Goal: Transaction & Acquisition: Download file/media

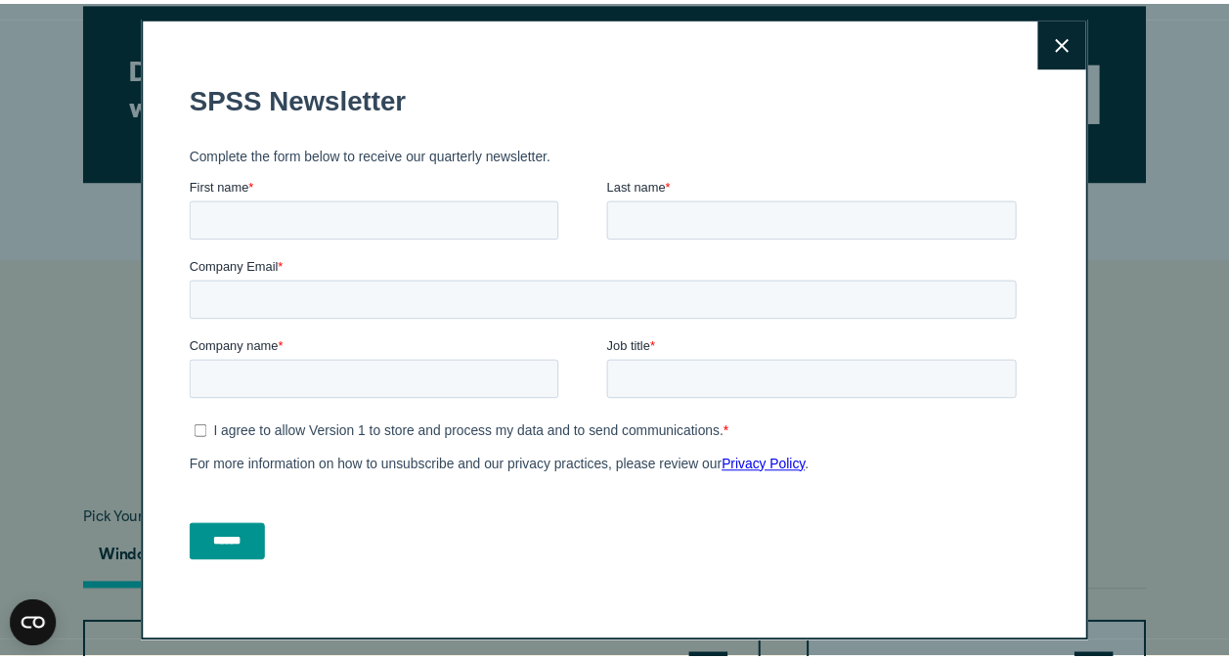
scroll to position [1005, 0]
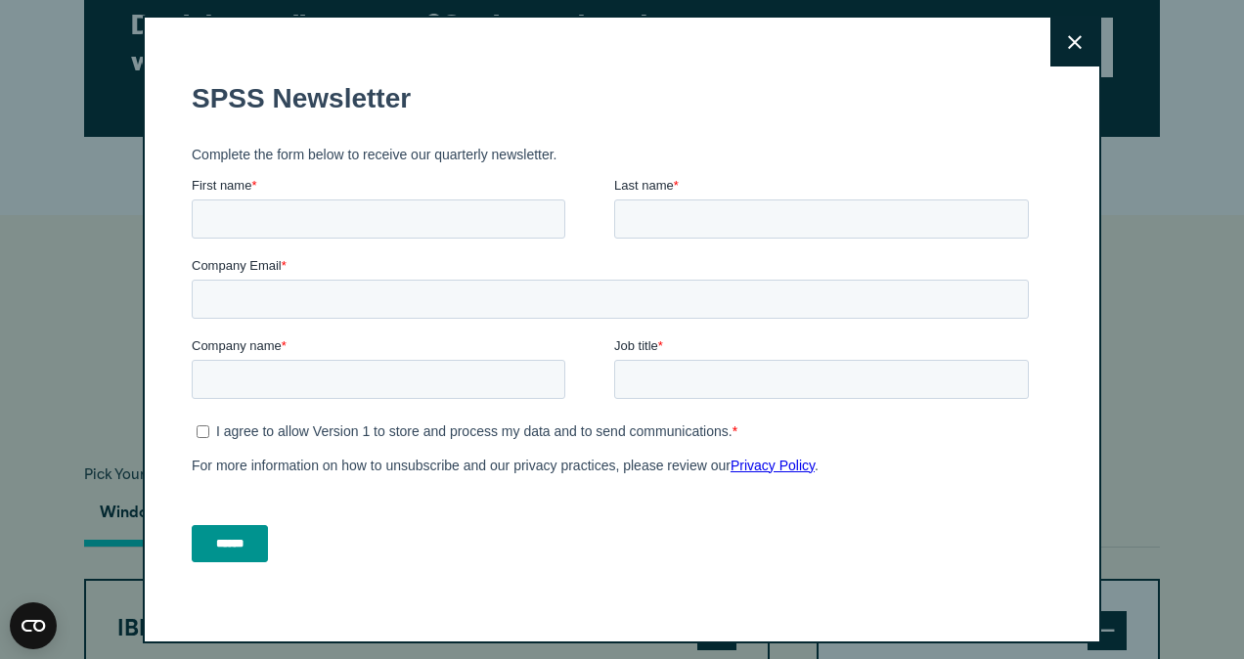
drag, startPoint x: 1243, startPoint y: 88, endPoint x: 1238, endPoint y: 293, distance: 205.4
click at [1068, 49] on button "Close" at bounding box center [1074, 42] width 49 height 49
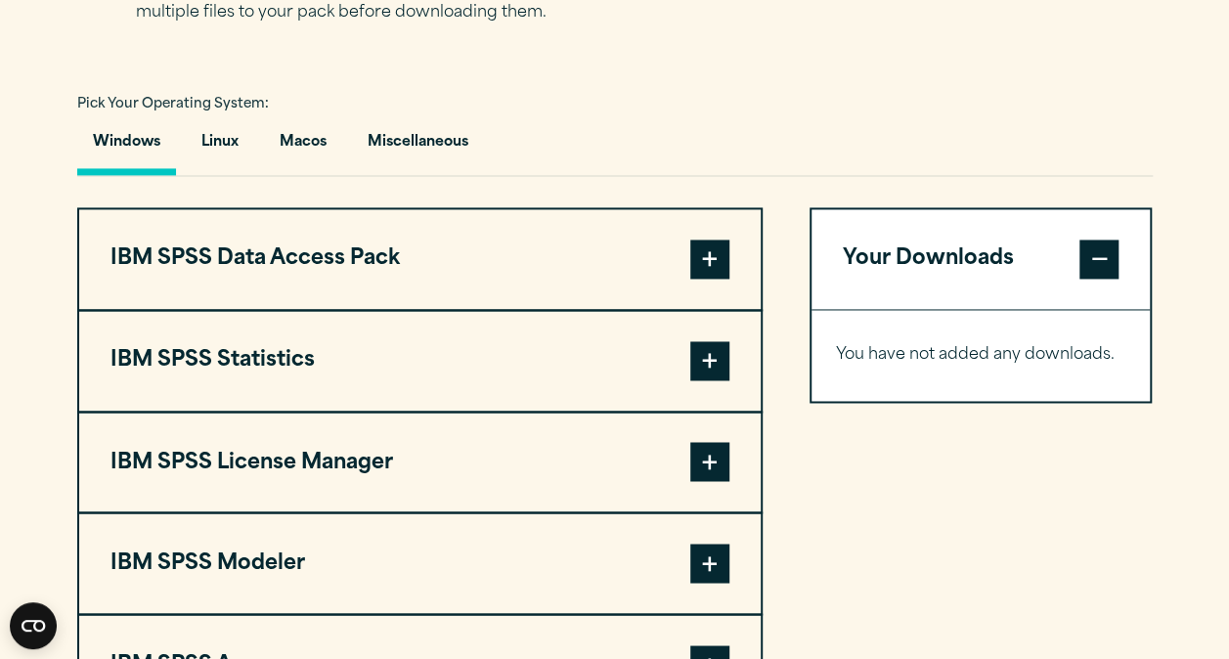
scroll to position [1389, 0]
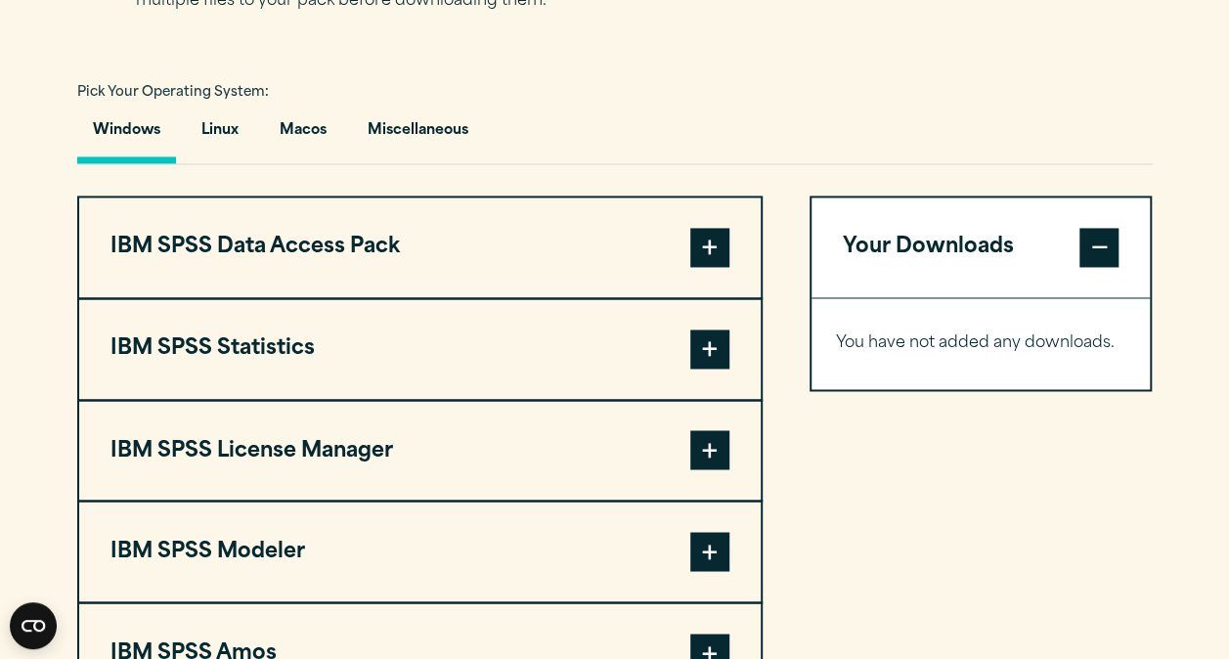
click at [92, 142] on button "Windows" at bounding box center [126, 136] width 99 height 56
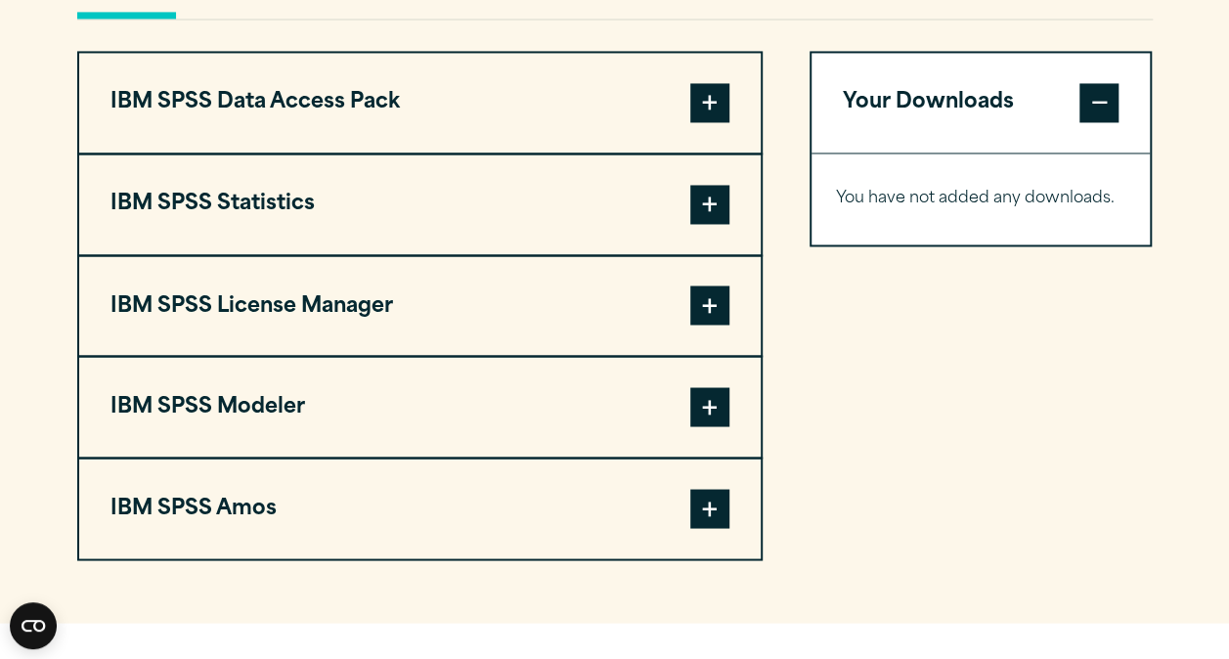
scroll to position [1493, 0]
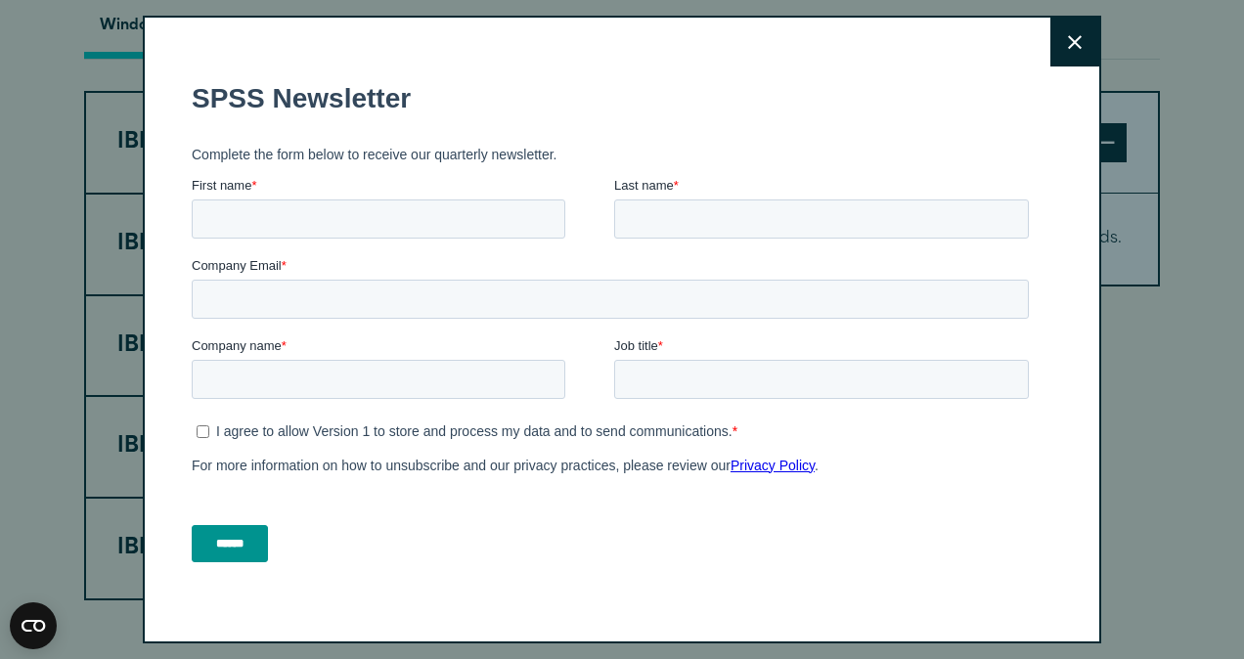
click at [1050, 51] on button "Close" at bounding box center [1074, 42] width 49 height 49
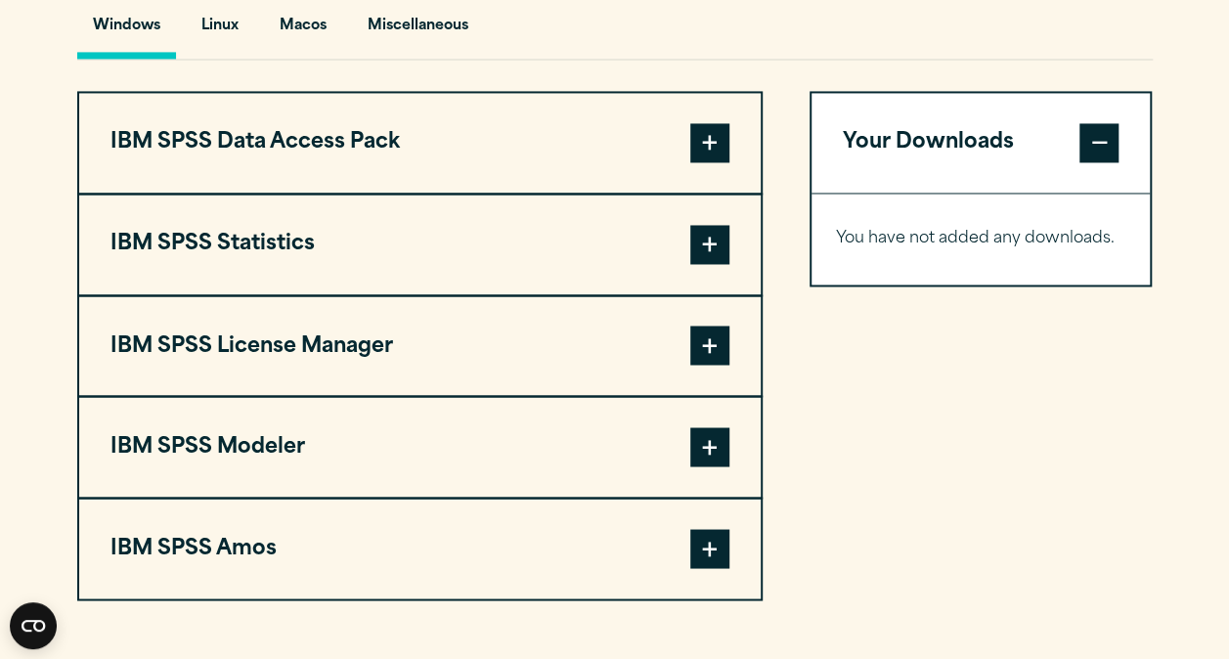
click at [715, 254] on span at bounding box center [709, 244] width 39 height 39
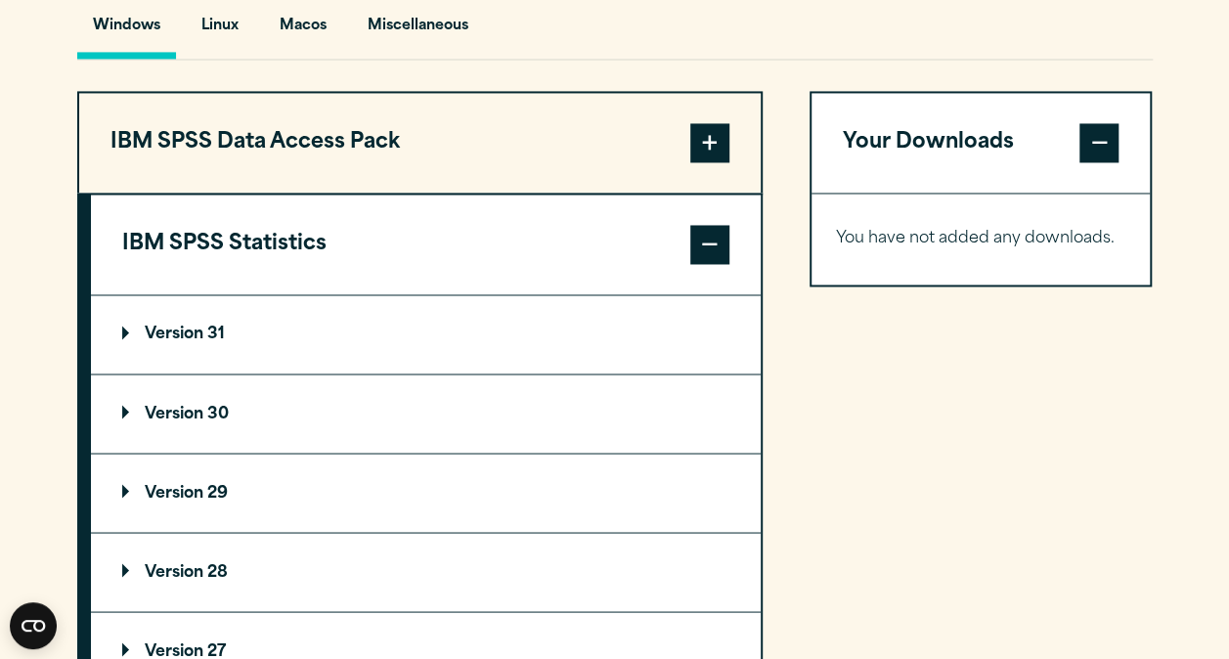
click at [192, 416] on p "Version 30" at bounding box center [175, 414] width 107 height 16
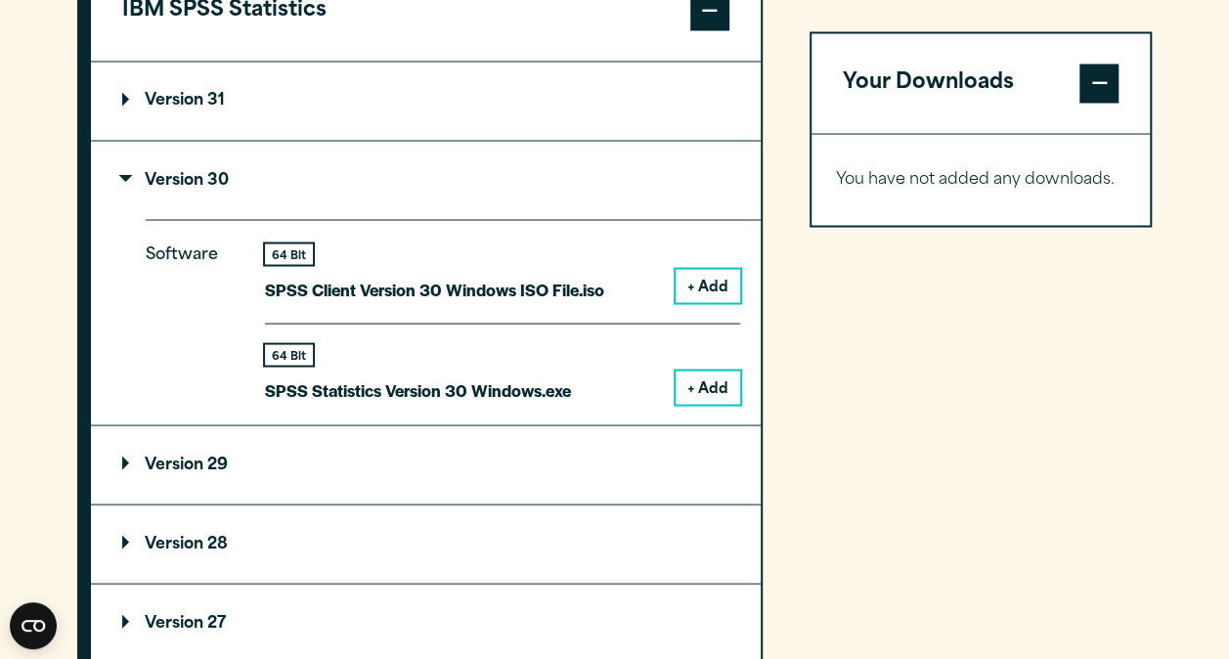
scroll to position [1751, 0]
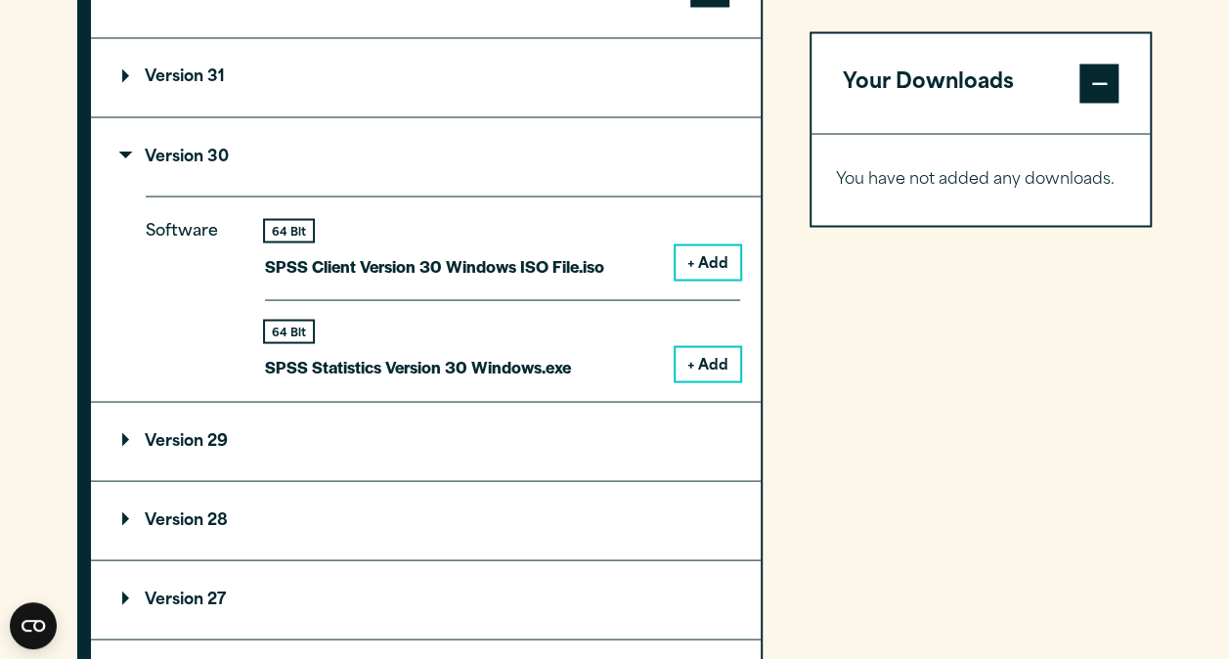
click at [710, 368] on button "+ Add" at bounding box center [708, 363] width 65 height 33
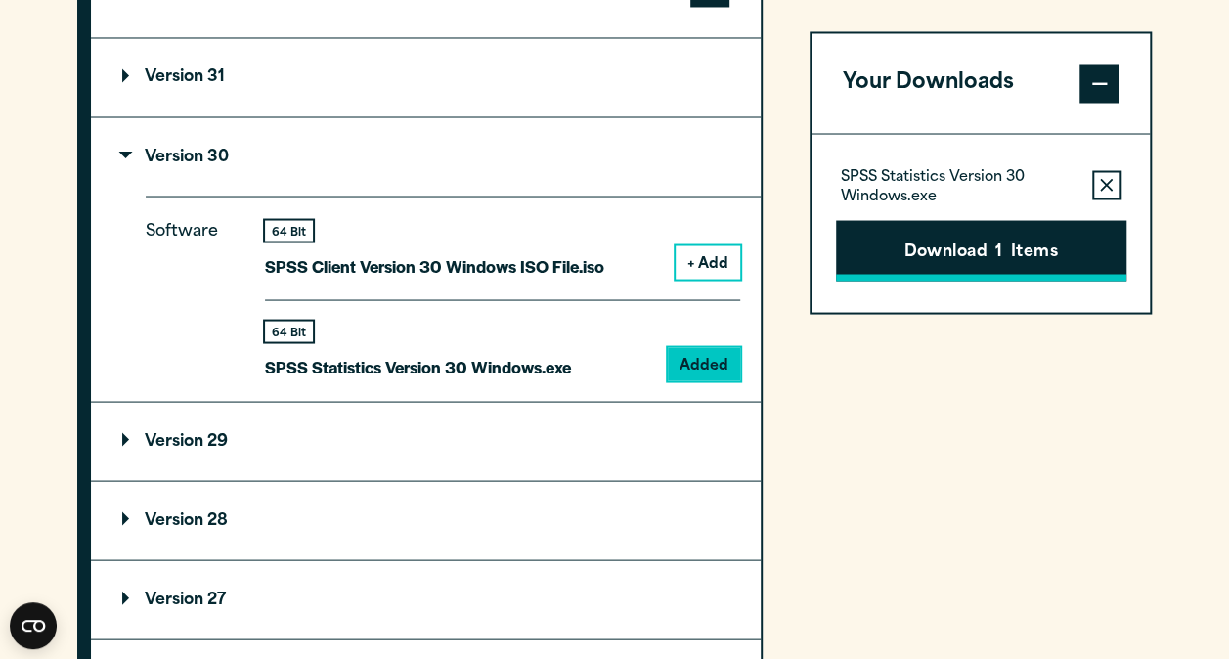
click at [982, 246] on button "Download 1 Items" at bounding box center [981, 250] width 290 height 61
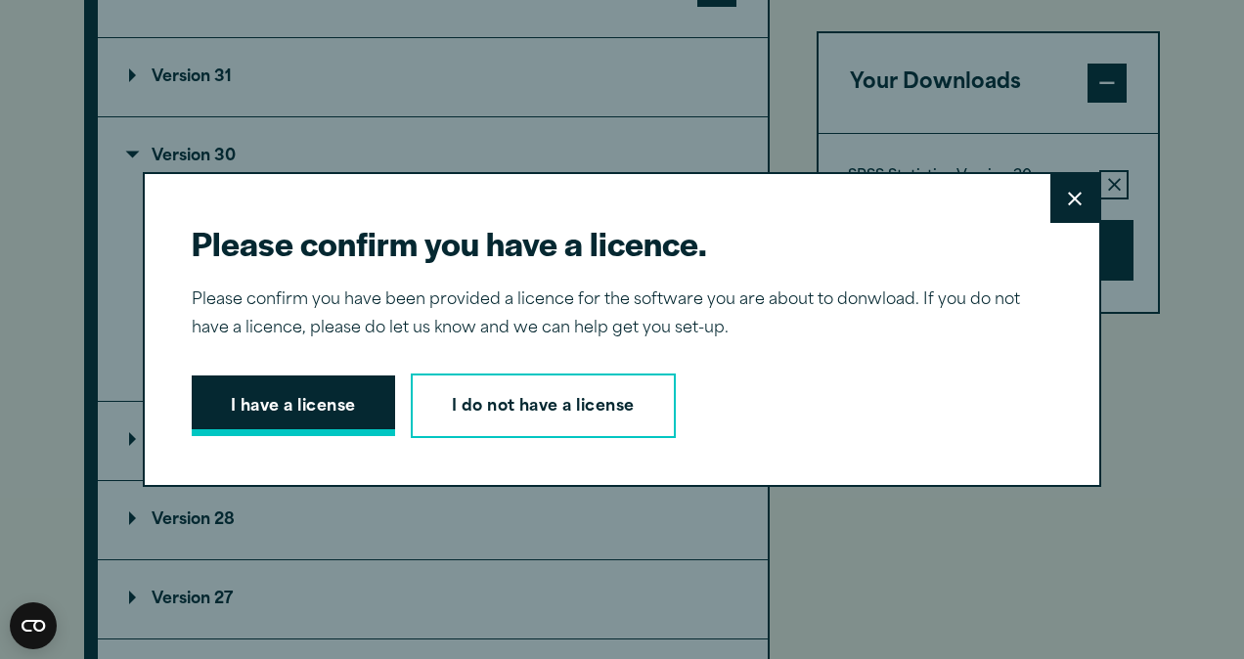
click at [359, 421] on button "I have a license" at bounding box center [293, 406] width 203 height 61
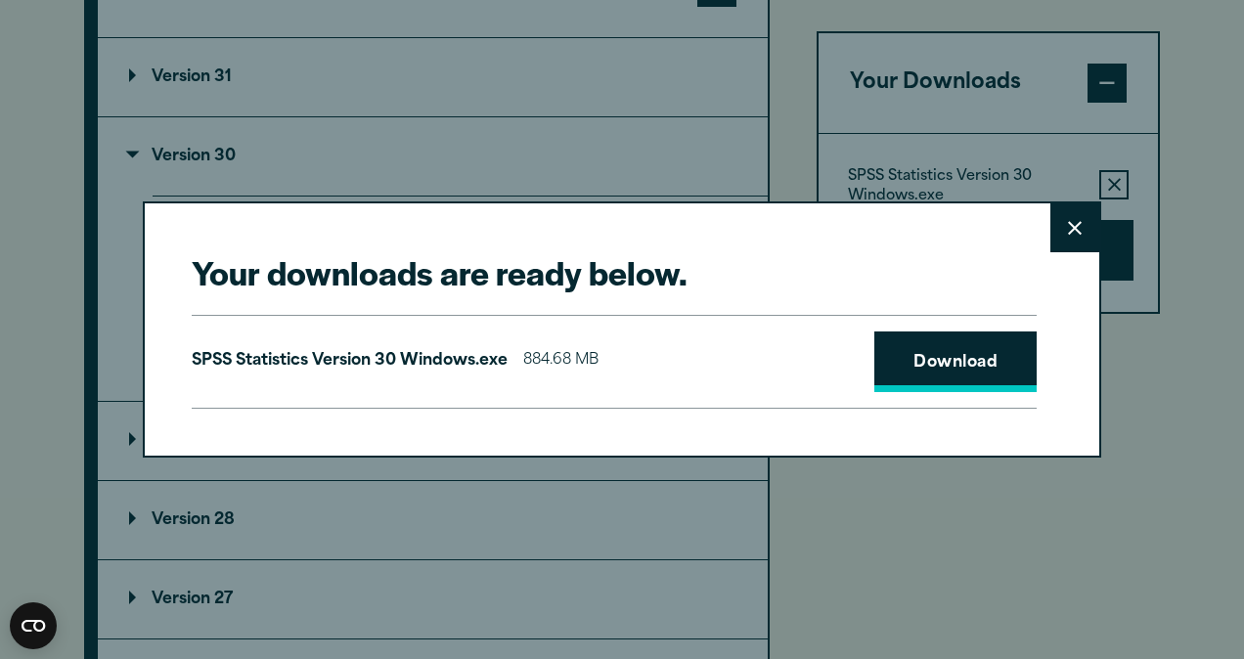
click at [958, 374] on link "Download" at bounding box center [955, 362] width 162 height 61
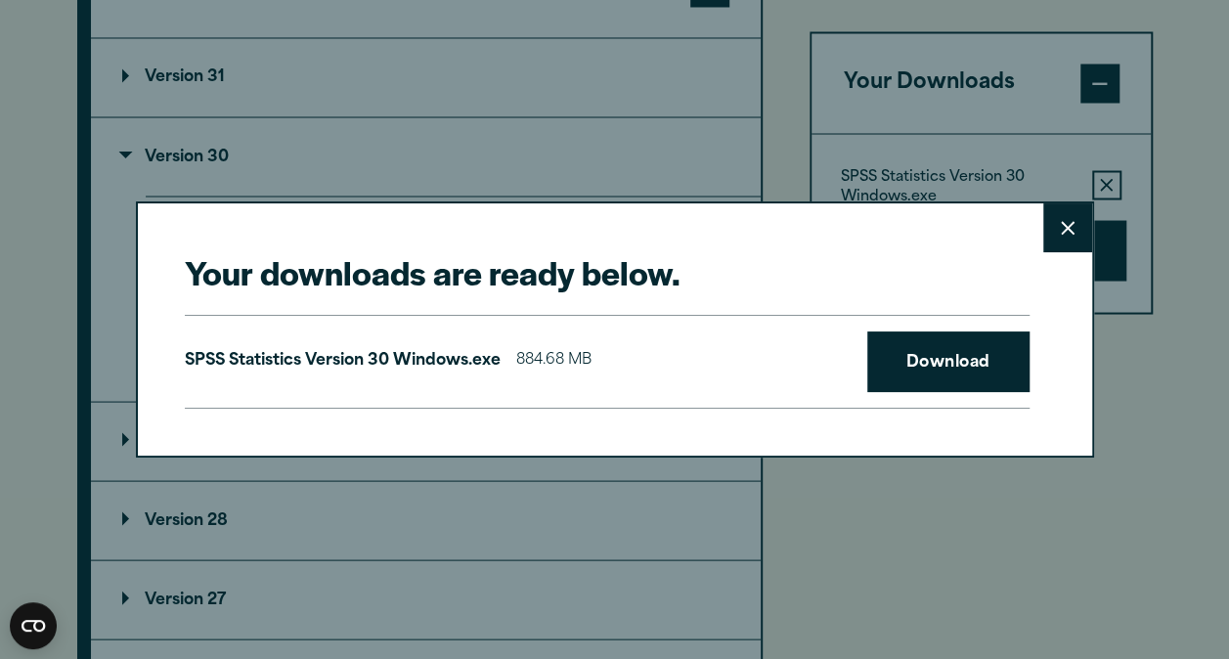
click at [812, 598] on div "Your downloads are ready below. Close SPSS Statistics Version 30 Windows.exe 88…" at bounding box center [614, 329] width 1229 height 659
